Goal: Information Seeking & Learning: Learn about a topic

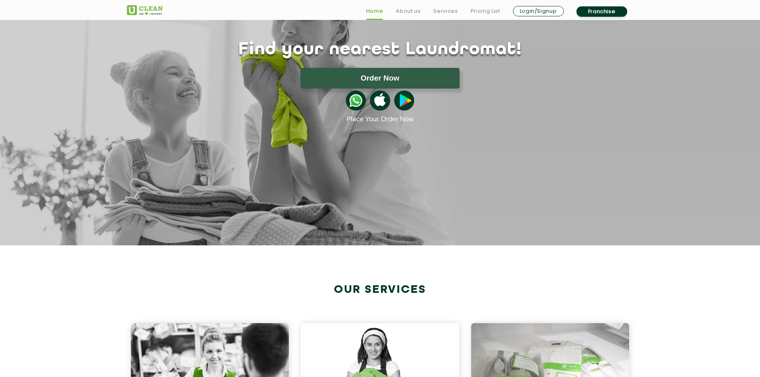
scroll to position [199, 0]
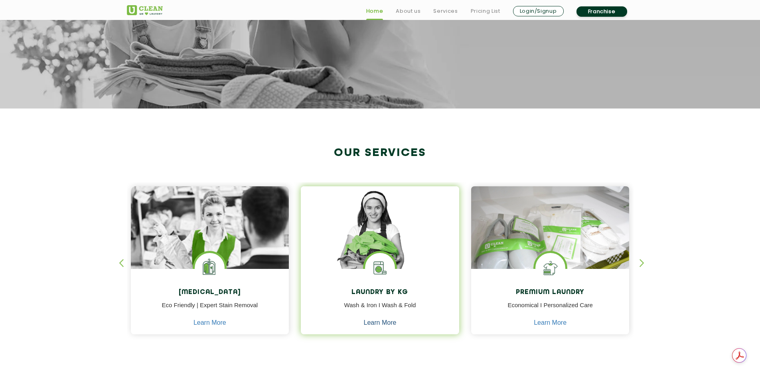
click at [376, 323] on link "Learn More" at bounding box center [380, 322] width 33 height 7
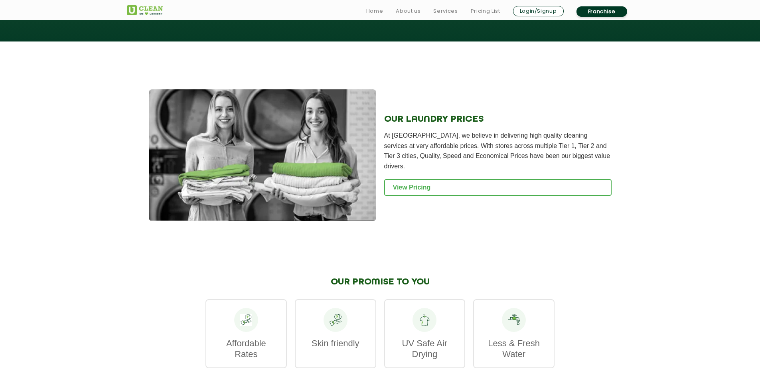
scroll to position [1037, 0]
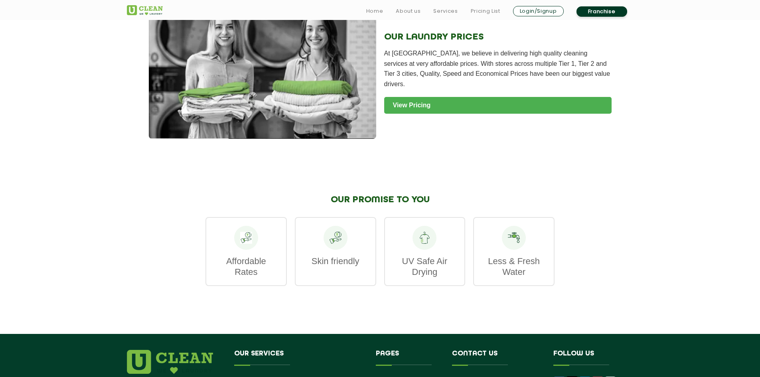
click at [425, 97] on link "View Pricing" at bounding box center [497, 105] width 227 height 17
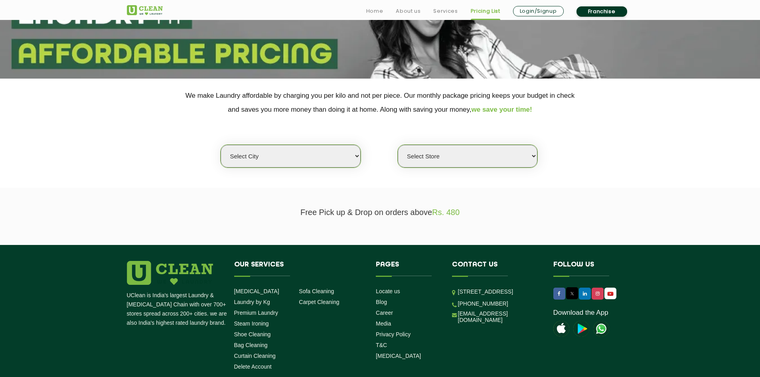
scroll to position [159, 0]
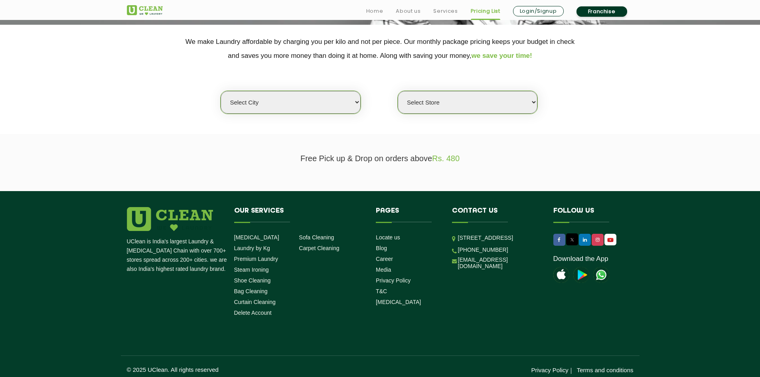
click at [280, 101] on select "Select city [GEOGRAPHIC_DATA] [GEOGRAPHIC_DATA] [GEOGRAPHIC_DATA] [GEOGRAPHIC_D…" at bounding box center [290, 102] width 140 height 23
select select "27"
click at [220, 91] on select "Select city [GEOGRAPHIC_DATA] [GEOGRAPHIC_DATA] [GEOGRAPHIC_DATA] [GEOGRAPHIC_D…" at bounding box center [290, 102] width 140 height 23
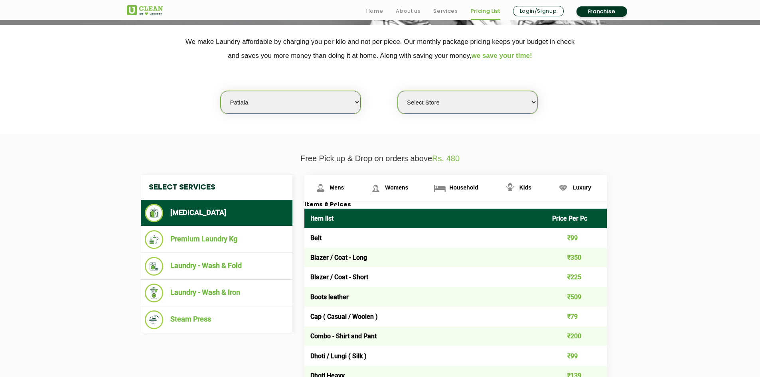
click at [439, 100] on select "Select Store UClean Patiala [PERSON_NAME] Enclave [GEOGRAPHIC_DATA]" at bounding box center [468, 102] width 140 height 23
select select "66"
click at [398, 91] on select "Select Store UClean Patiala [PERSON_NAME] Enclave [GEOGRAPHIC_DATA]" at bounding box center [468, 102] width 140 height 23
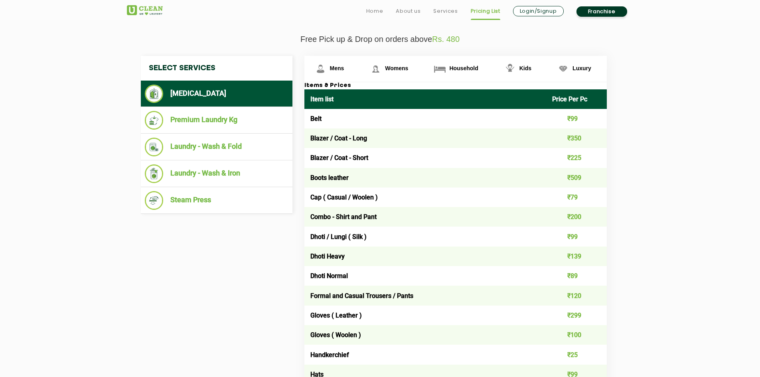
scroll to position [279, 0]
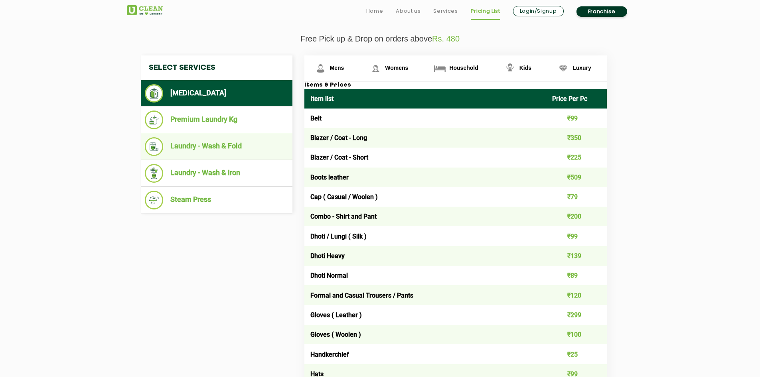
click at [211, 146] on li "Laundry - Wash & Fold" at bounding box center [217, 146] width 144 height 19
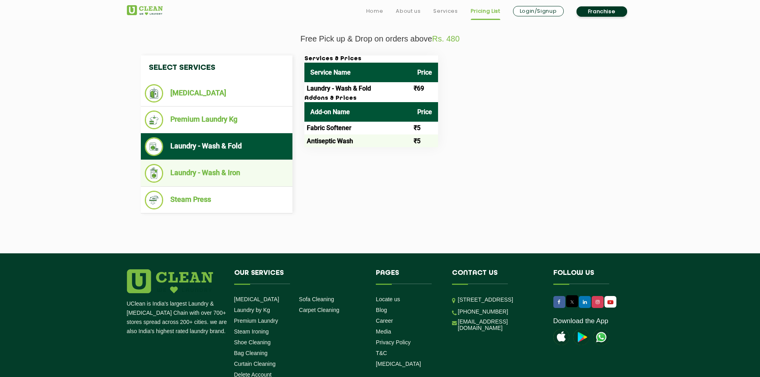
click at [194, 167] on li "Laundry - Wash & Iron" at bounding box center [217, 173] width 144 height 19
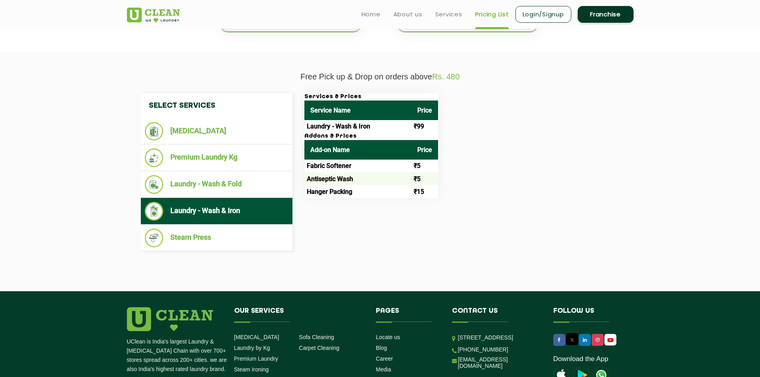
scroll to position [120, 0]
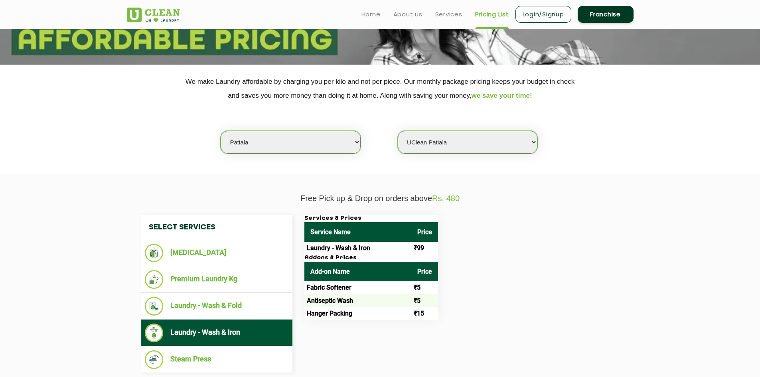
click at [268, 143] on select "Select city [GEOGRAPHIC_DATA] [GEOGRAPHIC_DATA] [GEOGRAPHIC_DATA] [GEOGRAPHIC_D…" at bounding box center [290, 142] width 140 height 23
click at [95, 119] on section "We make Laundry affordable by charging you per kilo and not per piece. Our mont…" at bounding box center [380, 119] width 760 height 109
